Goal: Transaction & Acquisition: Subscribe to service/newsletter

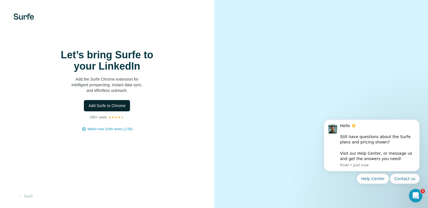
click at [120, 108] on span "Add Surfe to Chrome" at bounding box center [106, 106] width 37 height 6
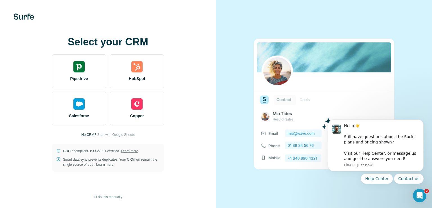
click at [91, 133] on p "No CRM?" at bounding box center [88, 134] width 15 height 5
click at [107, 131] on div "Select your CRM Pipedrive HubSpot Salesforce Copper No CRM? Start with Google S…" at bounding box center [108, 103] width 194 height 135
click at [116, 196] on span "I’ll do this manually" at bounding box center [108, 196] width 28 height 5
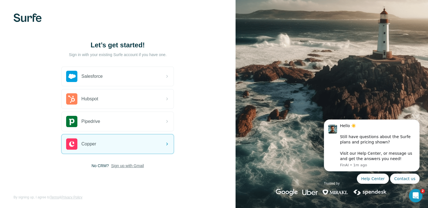
click at [140, 164] on span "Sign up with Gmail" at bounding box center [127, 166] width 33 height 6
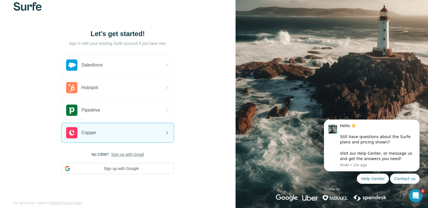
scroll to position [18, 0]
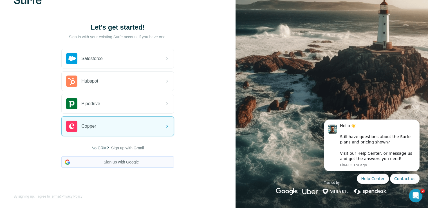
click at [154, 165] on button "Sign up with Google" at bounding box center [117, 161] width 113 height 11
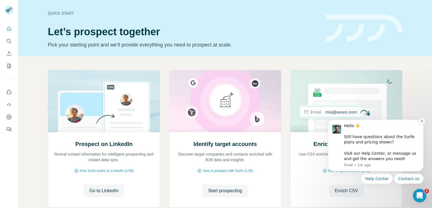
click at [421, 120] on icon "Dismiss notification" at bounding box center [422, 120] width 3 height 3
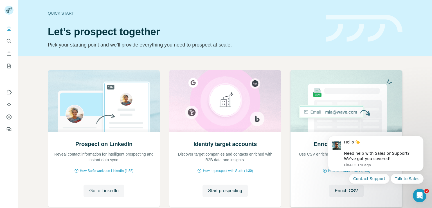
scroll to position [35, 0]
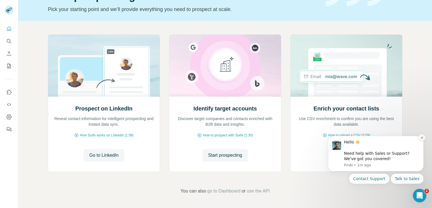
click at [421, 136] on icon "Dismiss notification" at bounding box center [422, 137] width 3 height 3
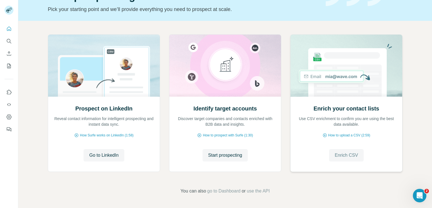
click at [335, 153] on span "Enrich CSV" at bounding box center [346, 155] width 23 height 7
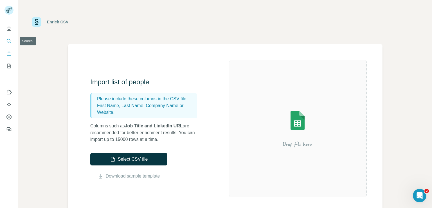
click at [8, 42] on icon "Search" at bounding box center [9, 41] width 6 height 6
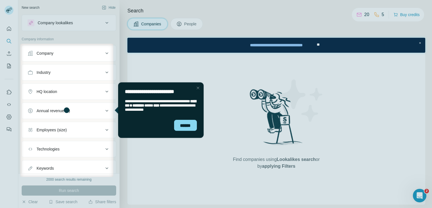
click at [197, 89] on div "Close Step" at bounding box center [197, 87] width 7 height 7
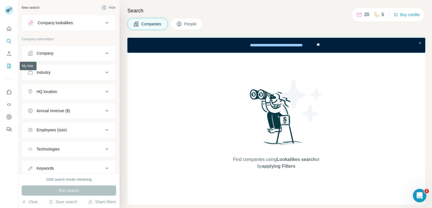
click at [9, 63] on icon "My lists" at bounding box center [9, 66] width 6 height 6
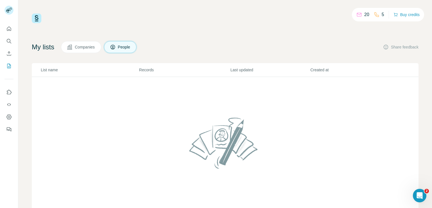
click at [364, 14] on p "20" at bounding box center [366, 14] width 5 height 7
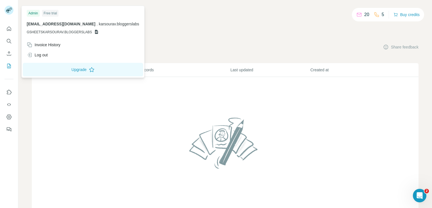
click at [95, 32] on icon at bounding box center [96, 32] width 3 height 4
click at [107, 31] on p "GSHEETSKARSOURAV.BLOGGERSLABS" at bounding box center [83, 32] width 113 height 5
click at [107, 26] on span "karsourav.bloggerslabs" at bounding box center [119, 24] width 41 height 5
click at [112, 23] on span "karsourav.bloggerslabs" at bounding box center [119, 24] width 41 height 5
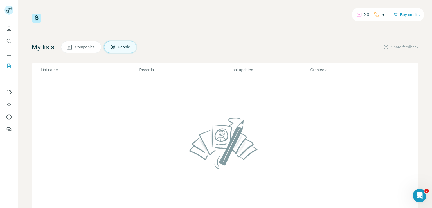
click at [188, 32] on div "20 5 Buy credits My lists Companies People Share feedback List name Records Las…" at bounding box center [225, 114] width 387 height 201
click at [35, 17] on img at bounding box center [37, 19] width 10 height 10
click at [8, 28] on icon "Quick start" at bounding box center [9, 29] width 6 height 6
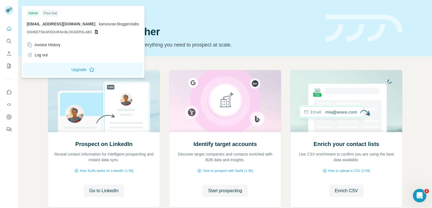
click at [9, 11] on icon at bounding box center [8, 11] width 5 height 3
click at [39, 24] on span "karsourav.bloggerslabs@gmail.com" at bounding box center [61, 24] width 69 height 5
click at [35, 14] on div "Admin" at bounding box center [33, 13] width 13 height 7
click at [48, 14] on div "Free trial" at bounding box center [50, 13] width 17 height 7
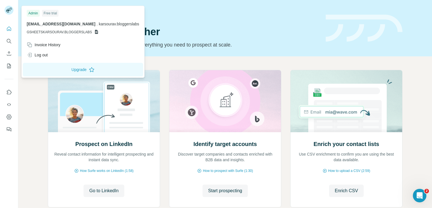
click at [35, 97] on div "Prospect on LinkedIn Reveal contact information for intelligent prospecting and…" at bounding box center [225, 149] width 414 height 187
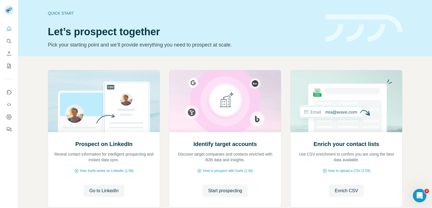
click at [28, 88] on div "Prospect on LinkedIn Reveal contact information for intelligent prospecting and…" at bounding box center [225, 149] width 414 height 187
click at [10, 53] on icon "Enrich CSV" at bounding box center [9, 54] width 6 height 6
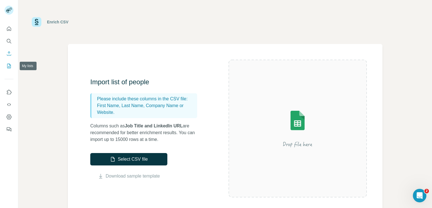
click at [6, 66] on button "My lists" at bounding box center [9, 66] width 9 height 10
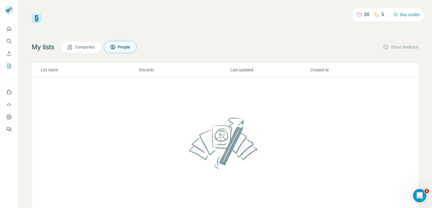
click at [357, 15] on icon at bounding box center [360, 15] width 6 height 6
click at [352, 28] on div "20 5 Buy credits My lists Companies People Share feedback List name Records Las…" at bounding box center [225, 114] width 387 height 201
click at [360, 12] on div "20" at bounding box center [363, 14] width 13 height 7
